Goal: Information Seeking & Learning: Learn about a topic

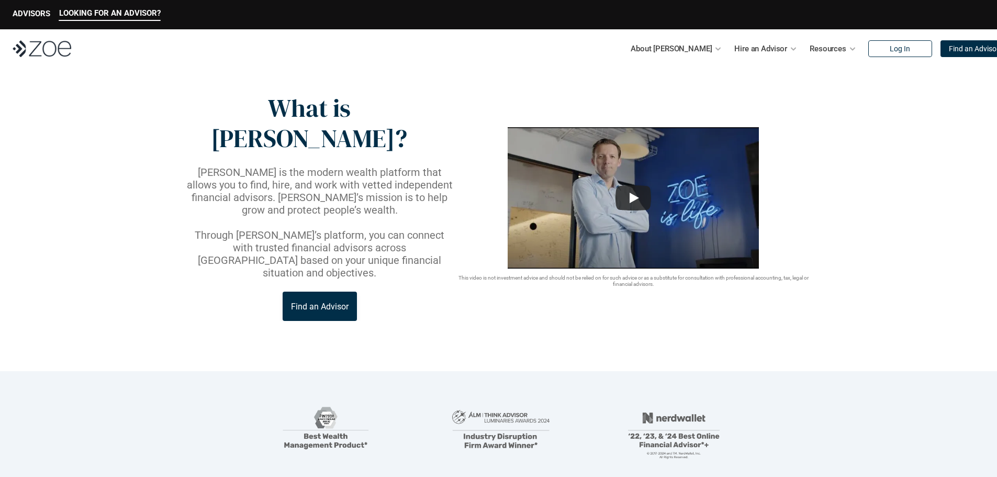
click at [320, 302] on p "Find an Advisor" at bounding box center [320, 307] width 58 height 10
click at [849, 45] on div at bounding box center [852, 48] width 7 height 7
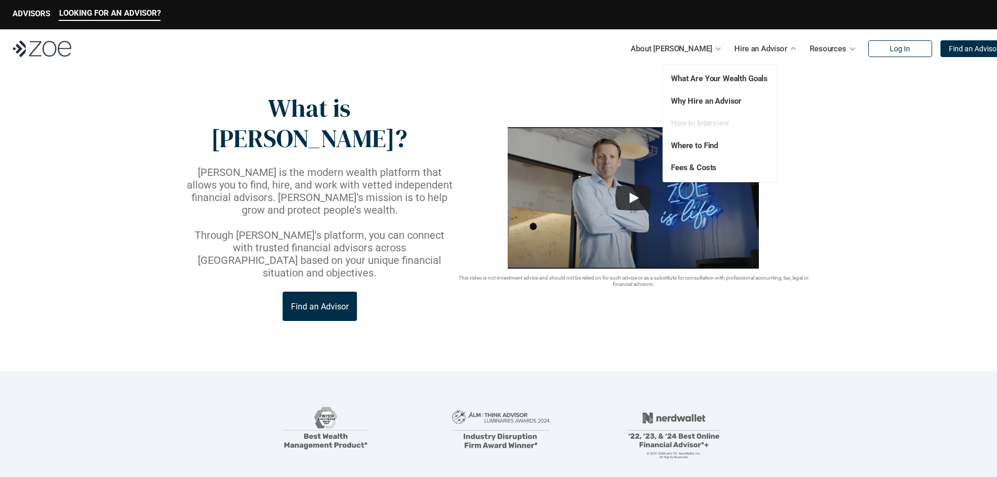
click at [707, 121] on link "How to Interview" at bounding box center [700, 122] width 58 height 9
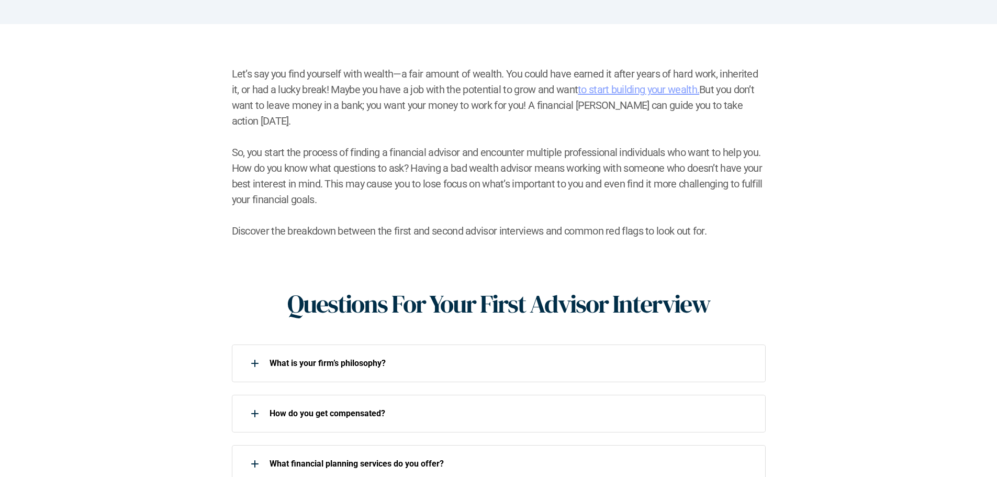
scroll to position [209, 0]
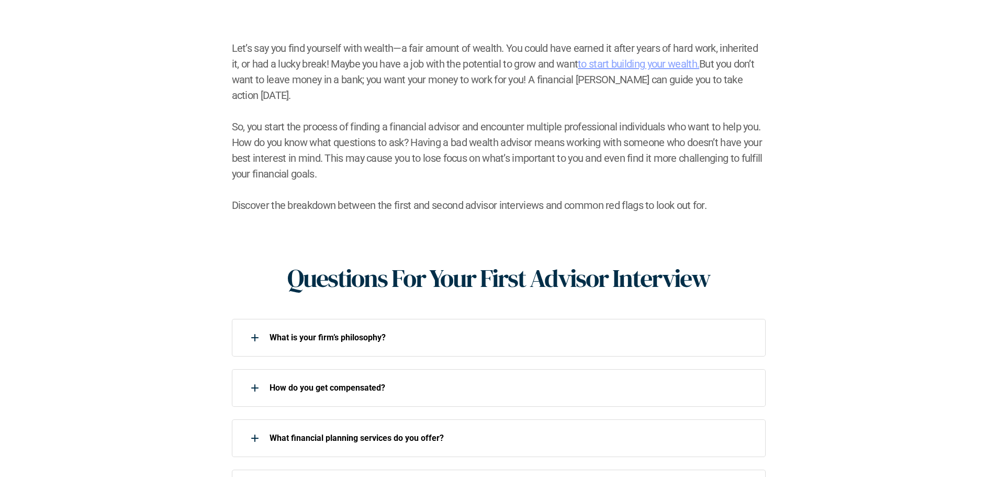
click at [430, 187] on h2 "Let’s say you find yourself with wealth—a fair amount of wealth. You could have…" at bounding box center [499, 126] width 534 height 173
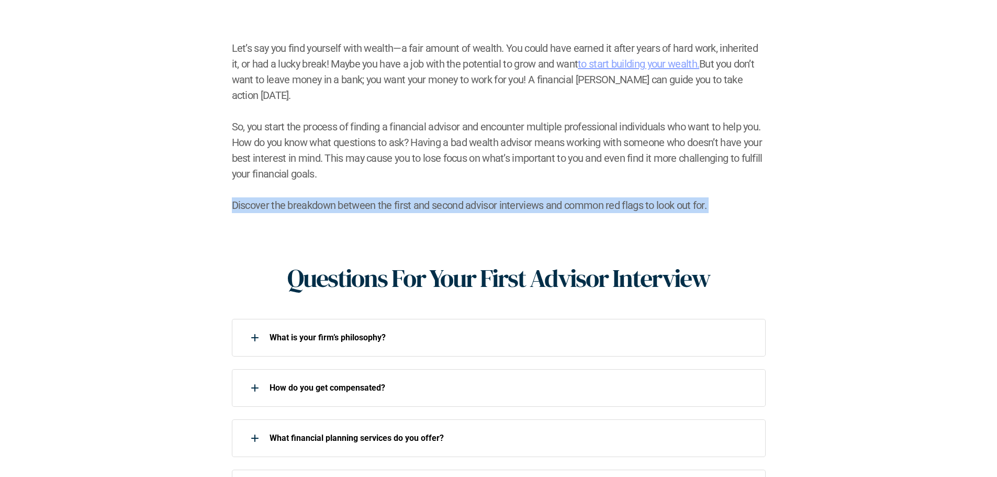
click at [430, 187] on h2 "Let’s say you find yourself with wealth—a fair amount of wealth. You could have…" at bounding box center [499, 126] width 534 height 173
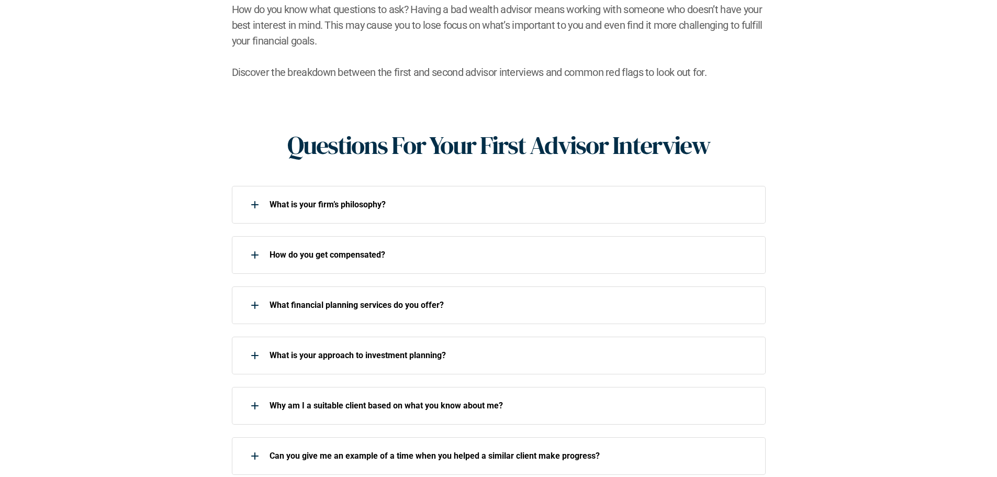
scroll to position [366, 0]
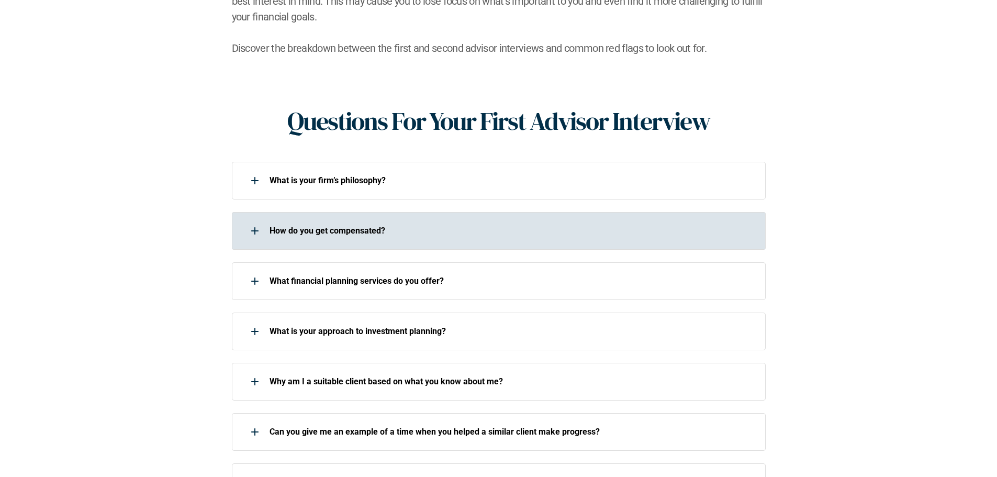
click at [282, 226] on p "How do you get compensated?" at bounding box center [511, 231] width 483 height 10
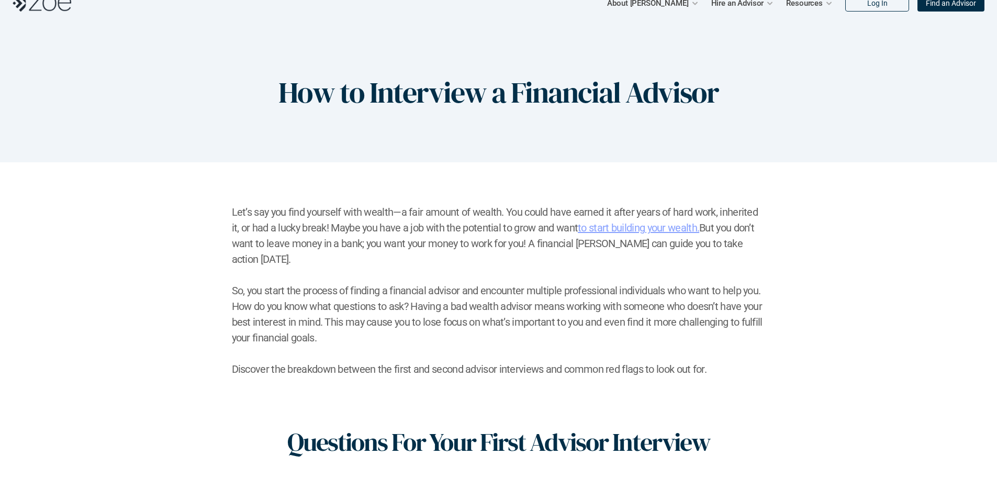
scroll to position [0, 0]
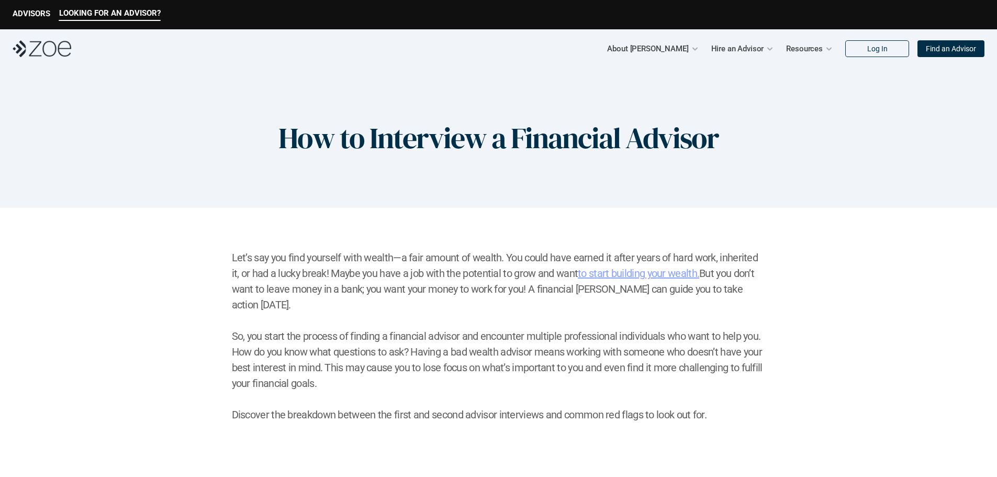
click at [50, 60] on div "About Zoe Hire an Advisor Resources Log In Find an Advisor" at bounding box center [498, 48] width 997 height 39
click at [49, 57] on div "About Zoe Hire an Advisor Resources Log In Find an Advisor" at bounding box center [498, 48] width 997 height 39
click at [54, 47] on img at bounding box center [42, 48] width 59 height 17
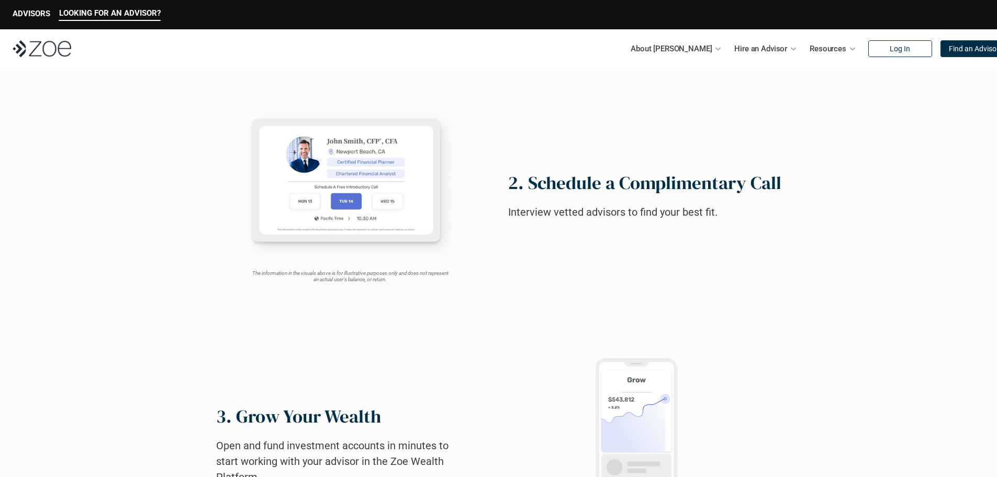
scroll to position [731, 0]
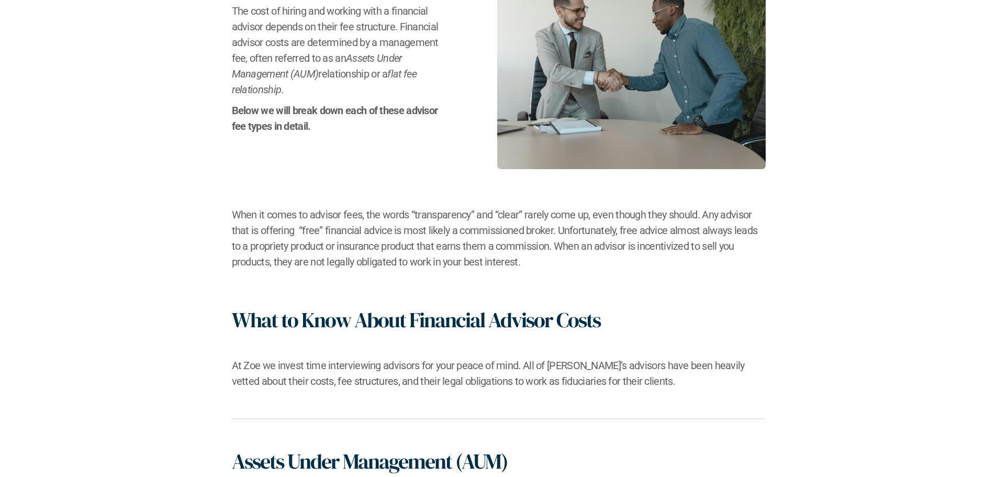
scroll to position [314, 0]
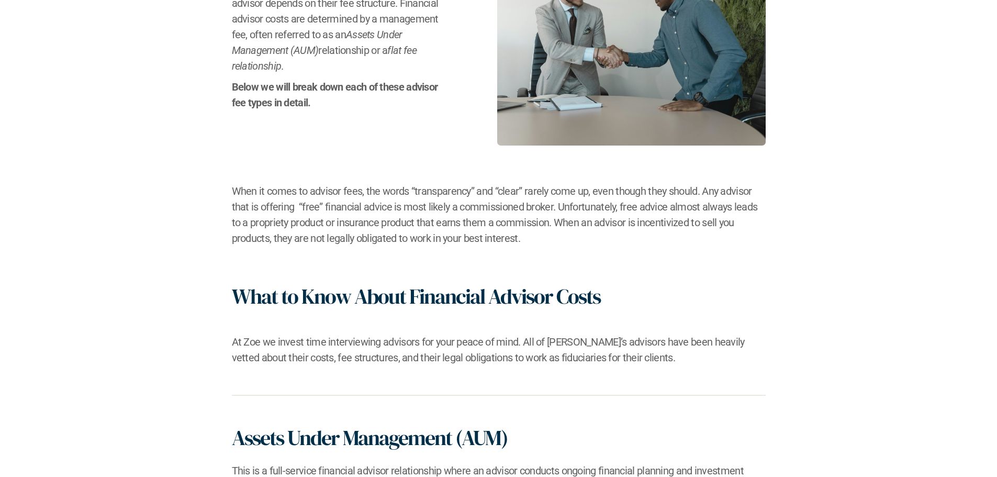
click at [435, 359] on h2 "At Zoe we invest time interviewing advisors for your peace of mind. All of [PER…" at bounding box center [499, 349] width 534 height 31
click at [435, 359] on h2 "At Zoe we invest time interviewing advisors for your peace of mind. All of Zoe’…" at bounding box center [499, 349] width 534 height 31
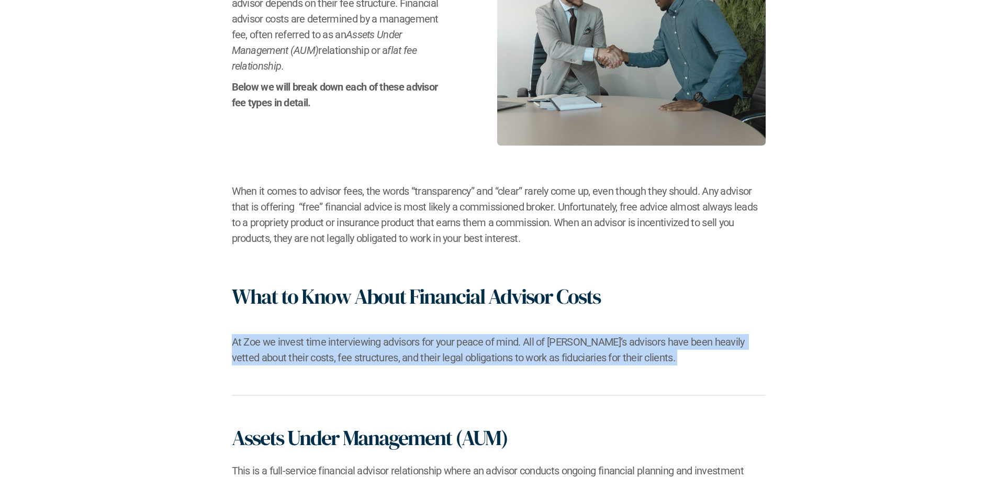
click at [435, 359] on h2 "At Zoe we invest time interviewing advisors for your peace of mind. All of Zoe’…" at bounding box center [499, 349] width 534 height 31
click at [442, 359] on h2 "At Zoe we invest time interviewing advisors for your peace of mind. All of Zoe’…" at bounding box center [499, 349] width 534 height 31
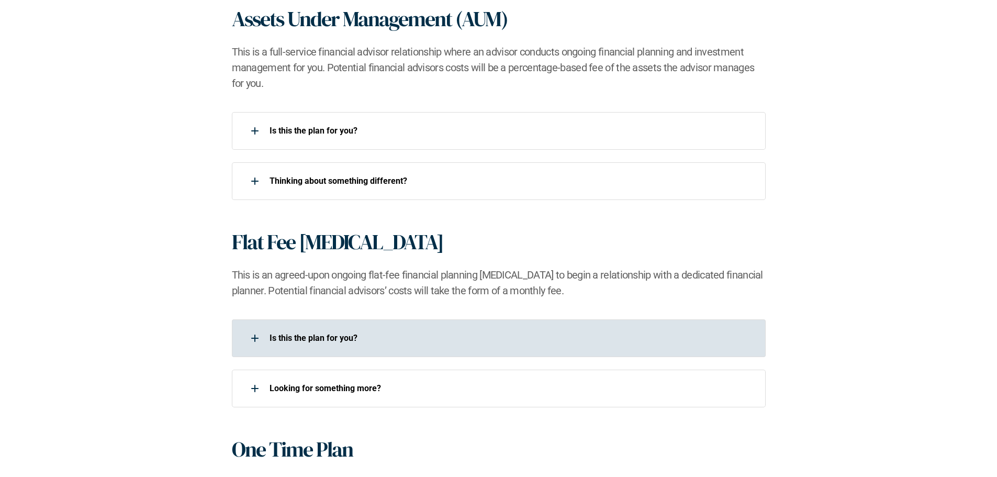
scroll to position [785, 0]
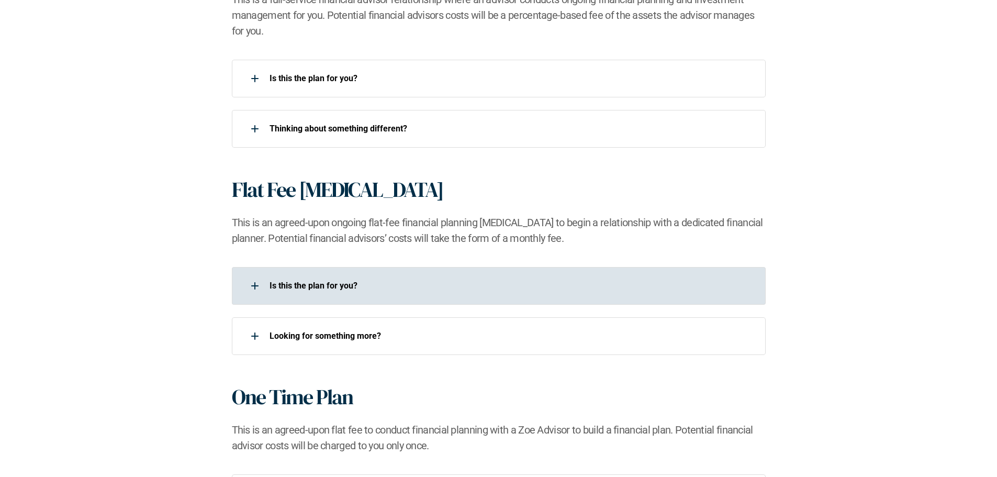
click at [358, 289] on p "Is this the plan for you?​" at bounding box center [511, 286] width 483 height 10
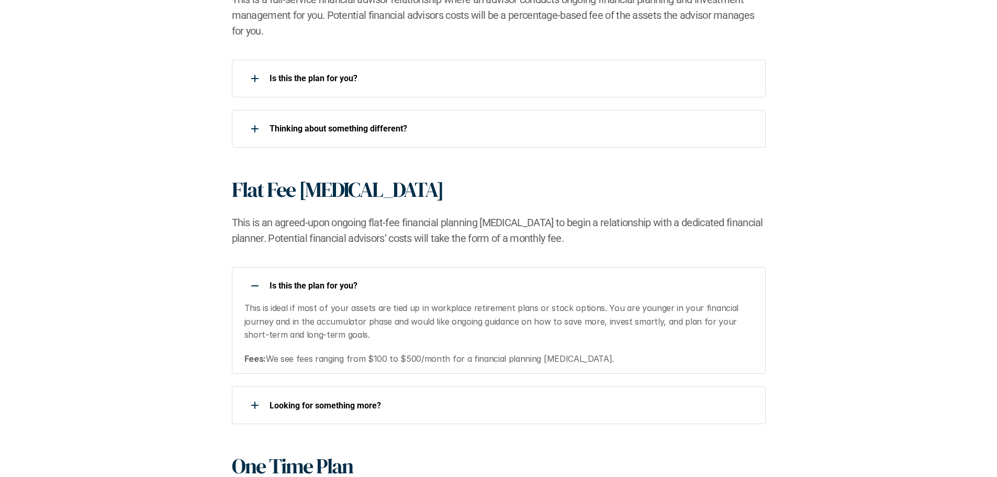
click at [358, 289] on p "Is this the plan for you?​" at bounding box center [511, 286] width 483 height 10
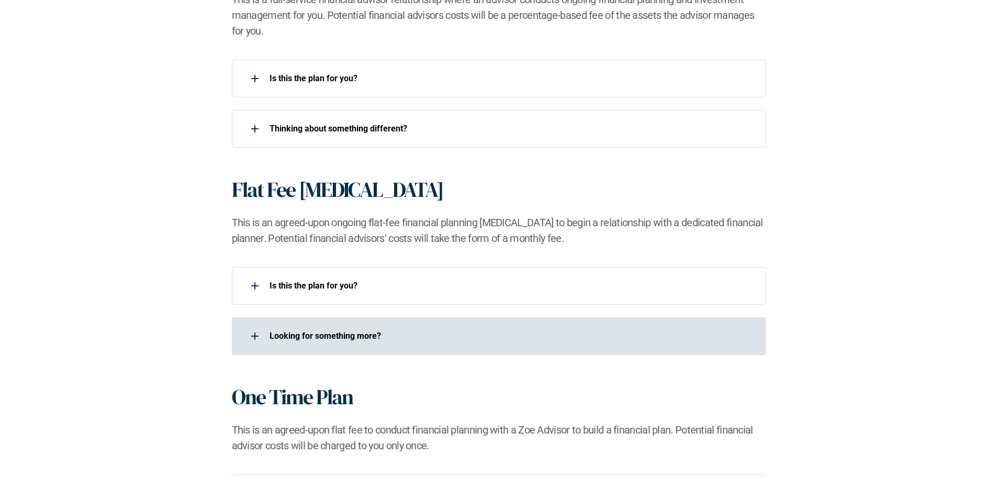
click at [313, 339] on p "Looking for something more?​" at bounding box center [511, 336] width 483 height 10
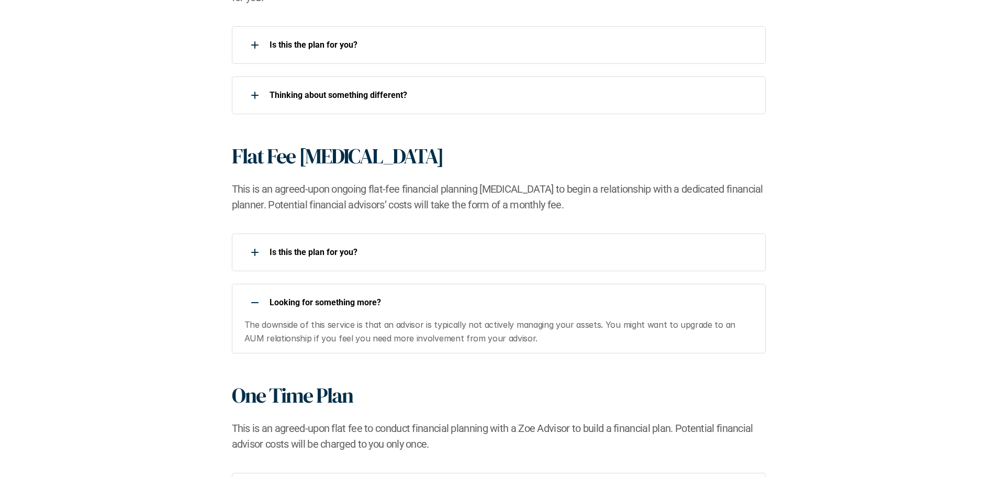
scroll to position [838, 0]
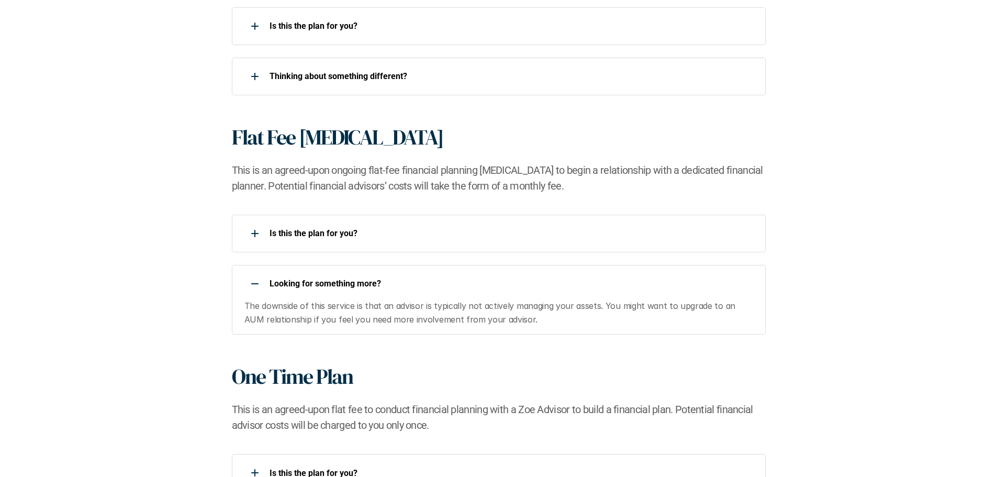
click at [337, 284] on p "Looking for something more?​" at bounding box center [511, 284] width 483 height 10
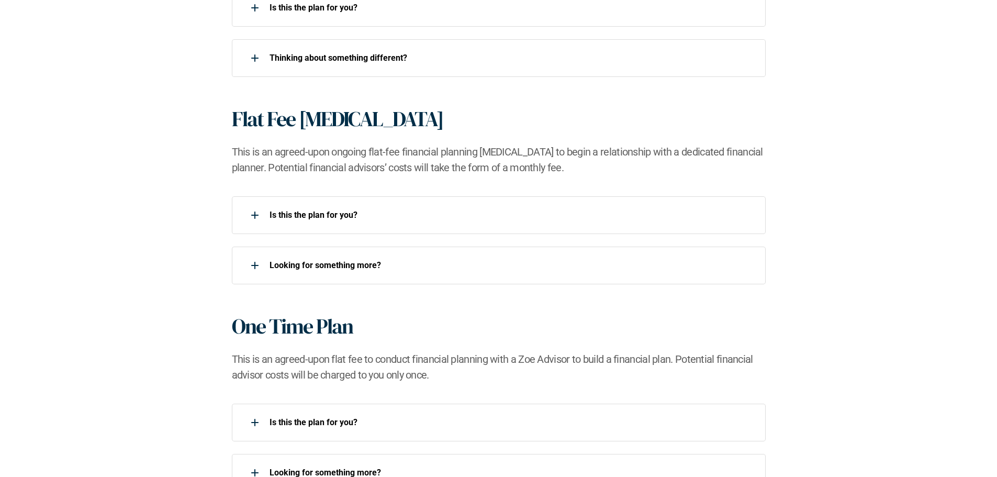
scroll to position [785, 0]
